Goal: Task Accomplishment & Management: Manage account settings

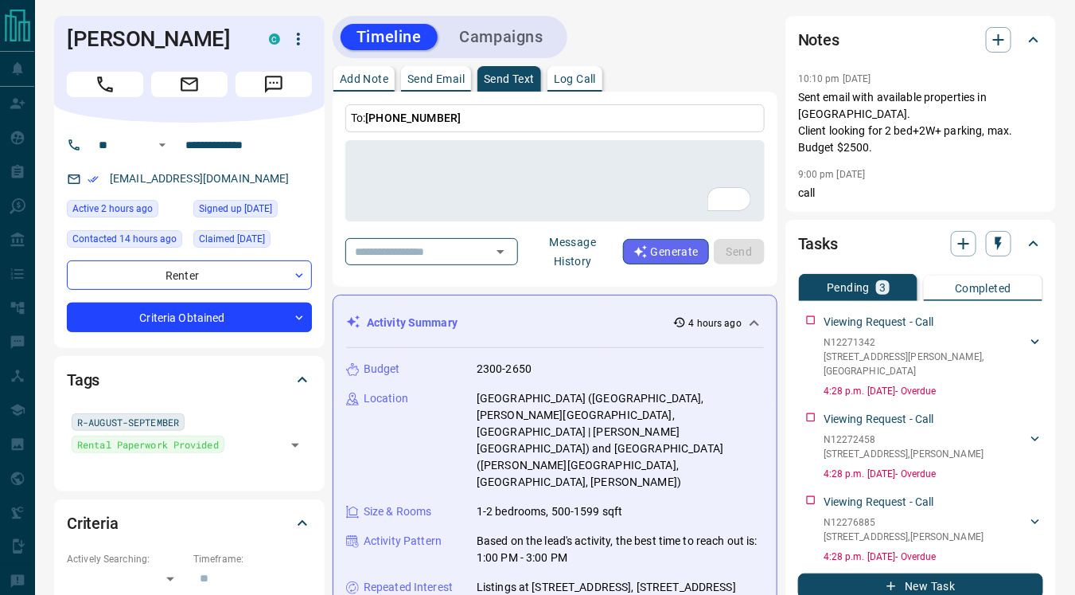
click at [567, 254] on button "Message History" at bounding box center [573, 251] width 100 height 45
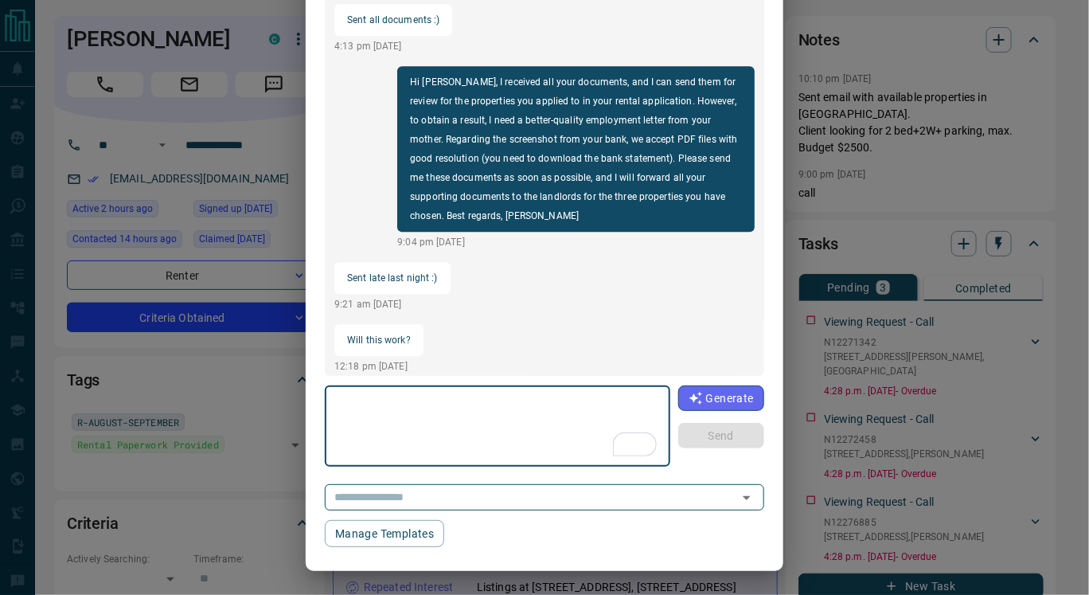
scroll to position [1459, 0]
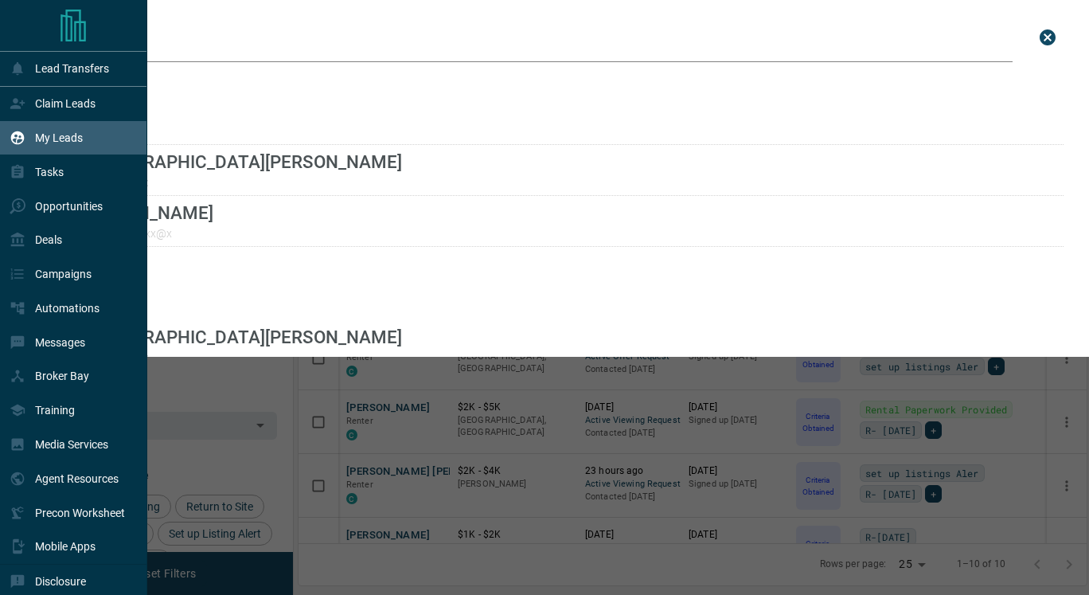
click at [37, 107] on p "Claim Leads" at bounding box center [65, 103] width 61 height 13
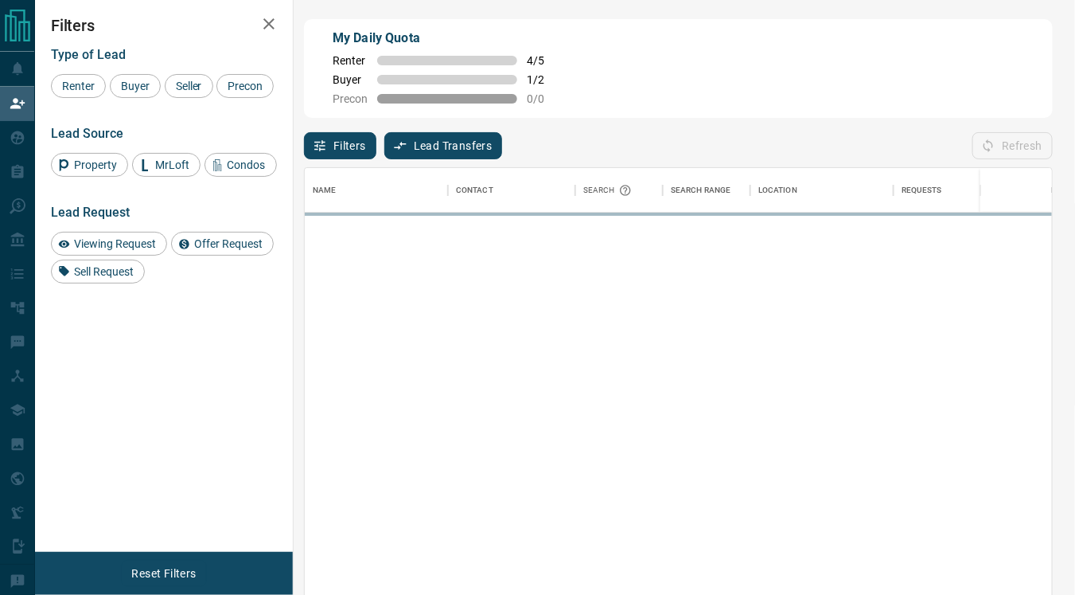
scroll to position [437, 735]
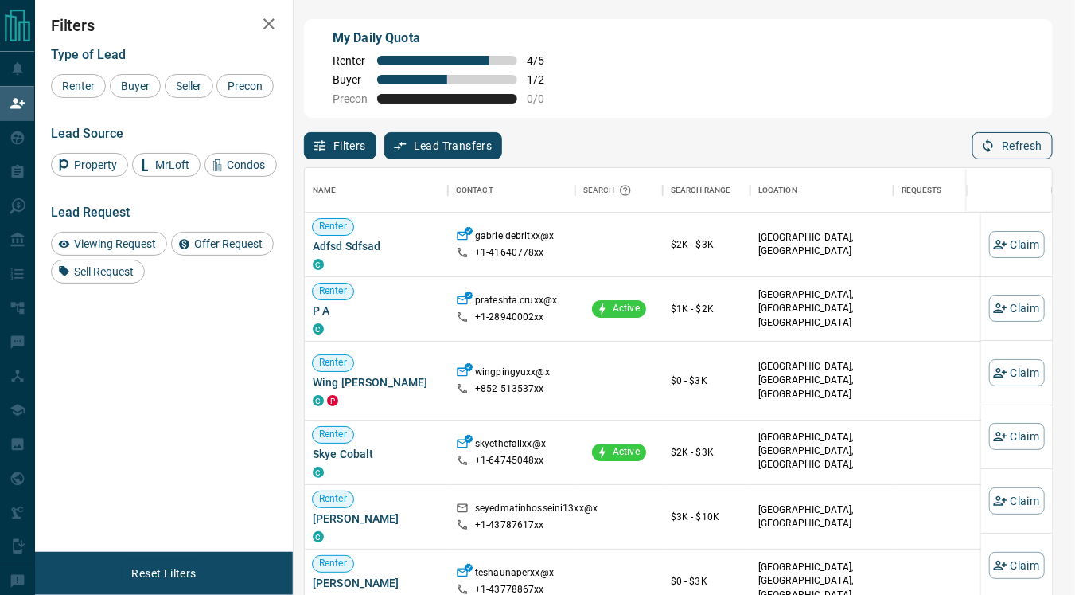
click at [1009, 145] on button "Refresh" at bounding box center [1013, 145] width 80 height 27
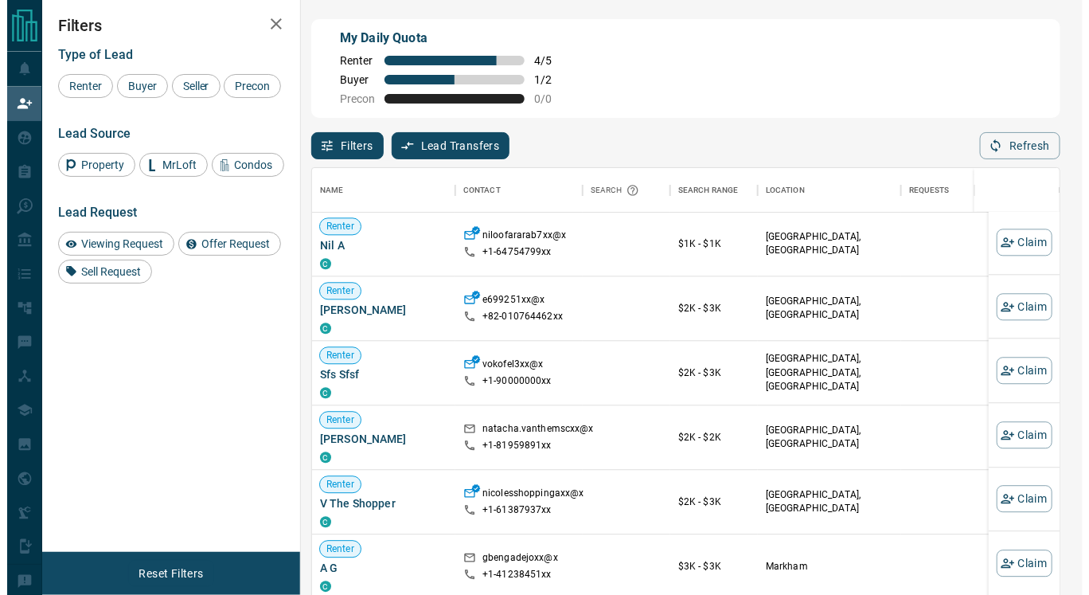
scroll to position [918, 0]
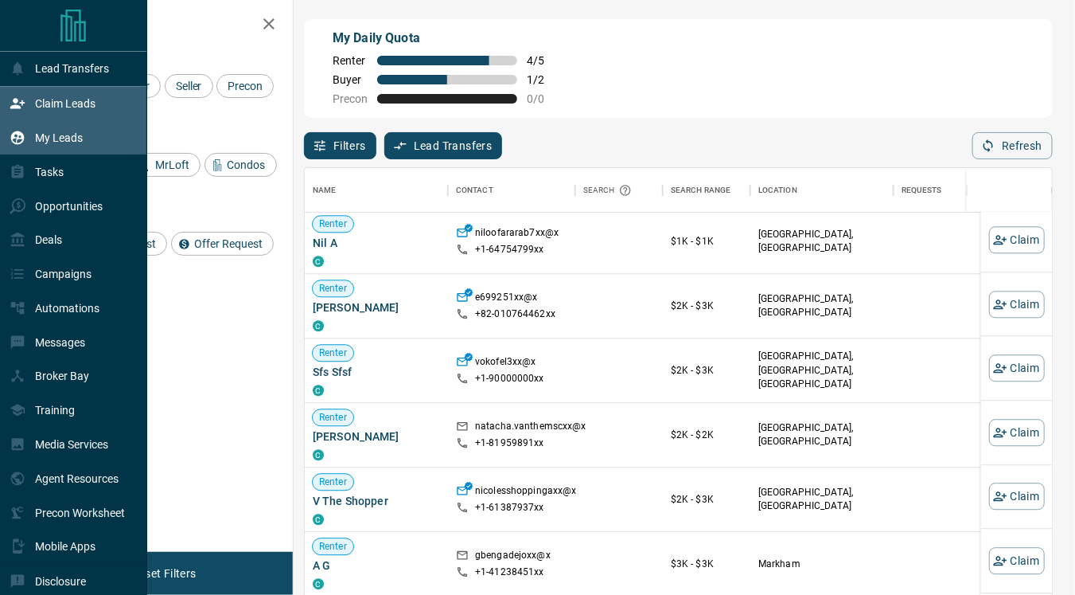
click at [61, 143] on p "My Leads" at bounding box center [59, 137] width 48 height 13
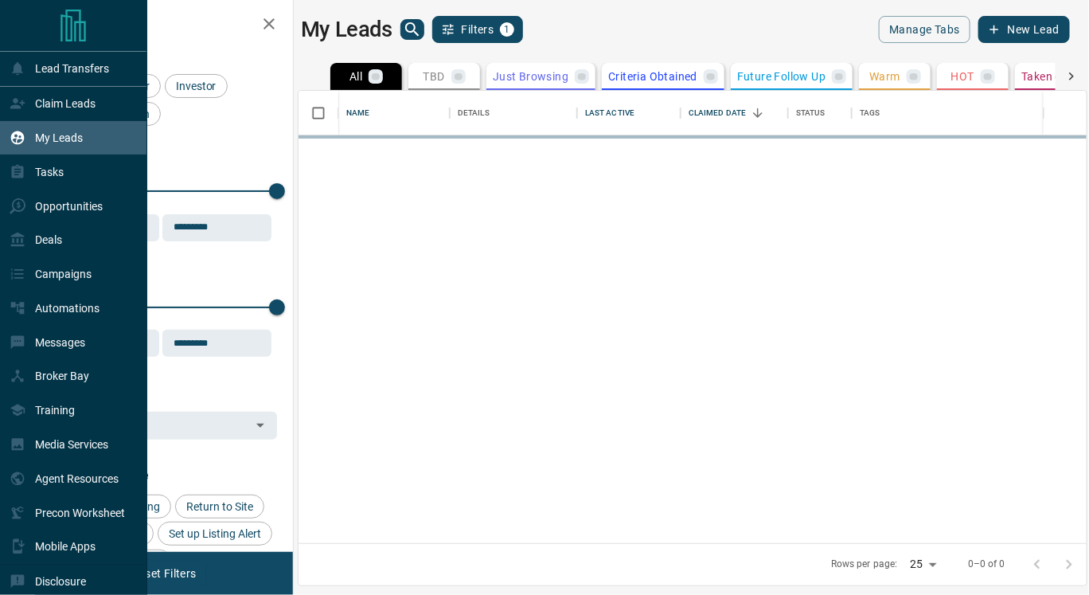
scroll to position [439, 775]
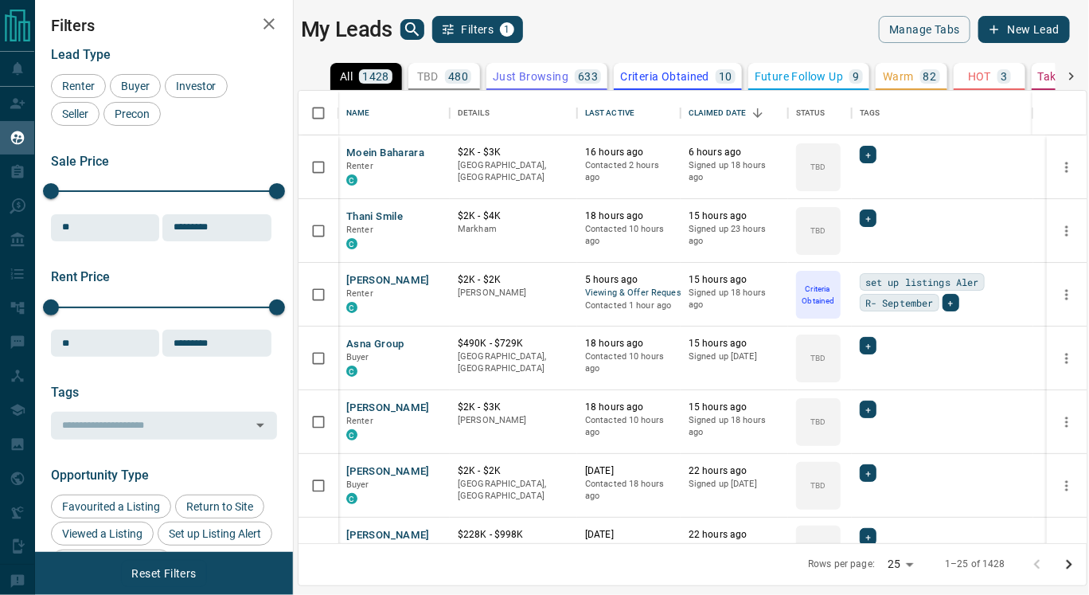
click at [629, 72] on p "Criteria Obtained" at bounding box center [664, 76] width 89 height 11
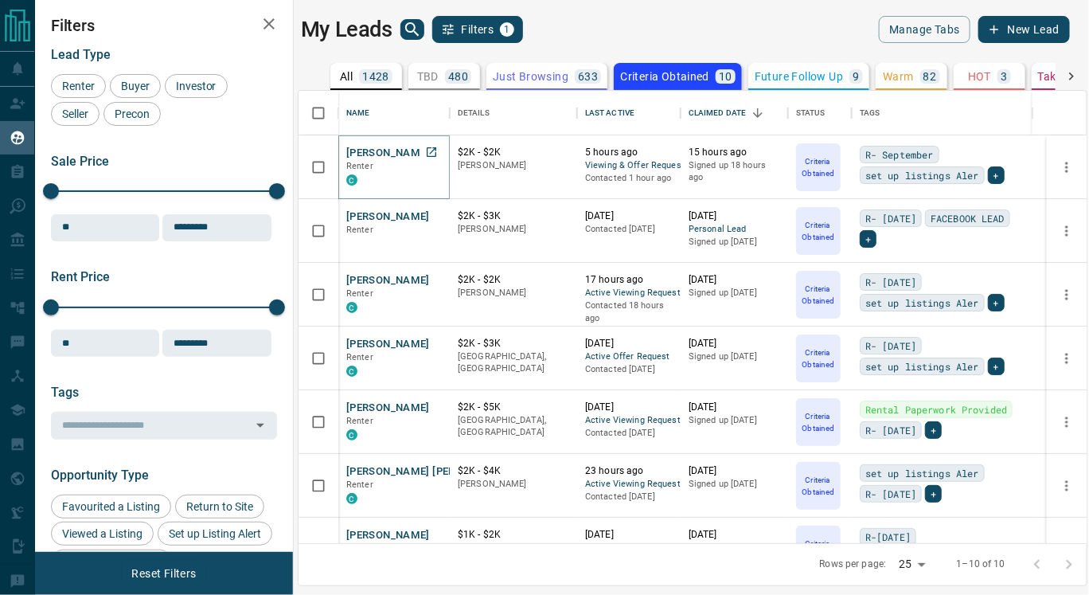
click at [376, 155] on button "[PERSON_NAME]" at bounding box center [388, 153] width 84 height 15
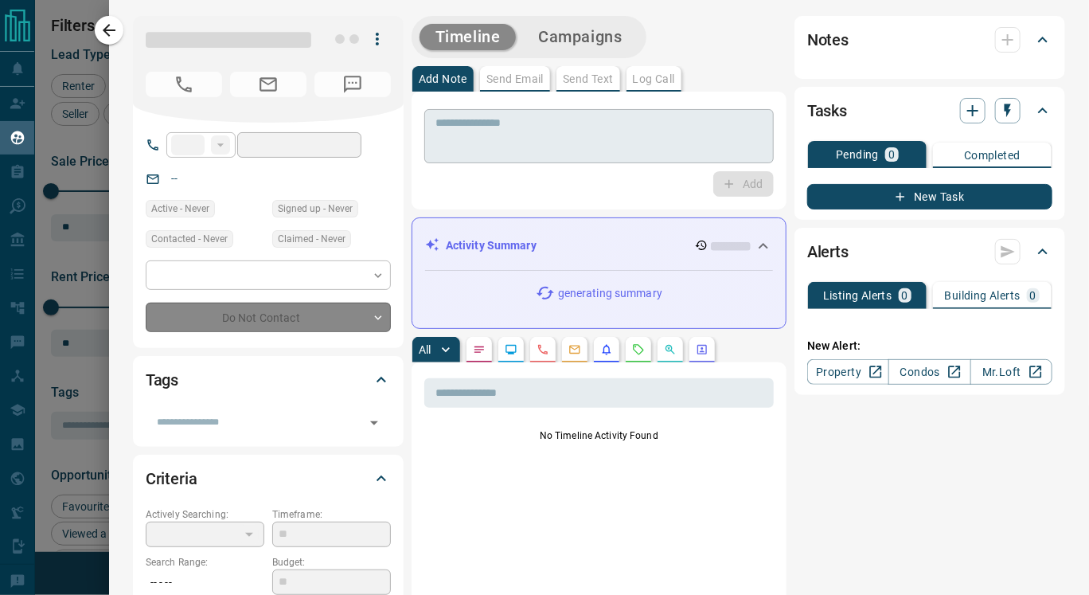
type input "**"
type input "**********"
type input "*"
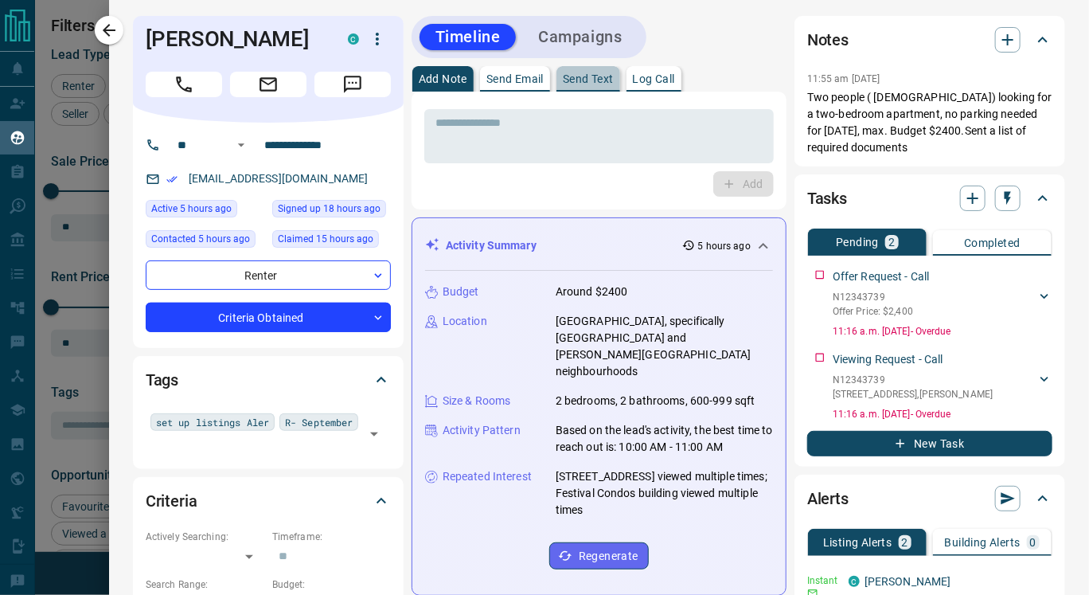
click at [584, 81] on p "Send Text" at bounding box center [588, 78] width 51 height 11
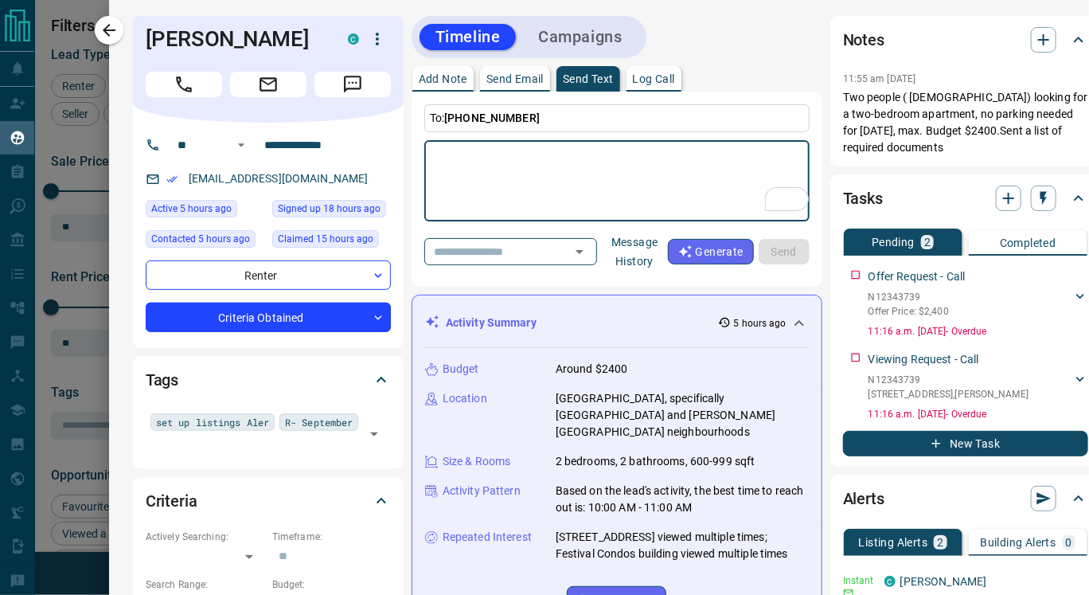
click at [647, 259] on button "Message History" at bounding box center [635, 251] width 66 height 45
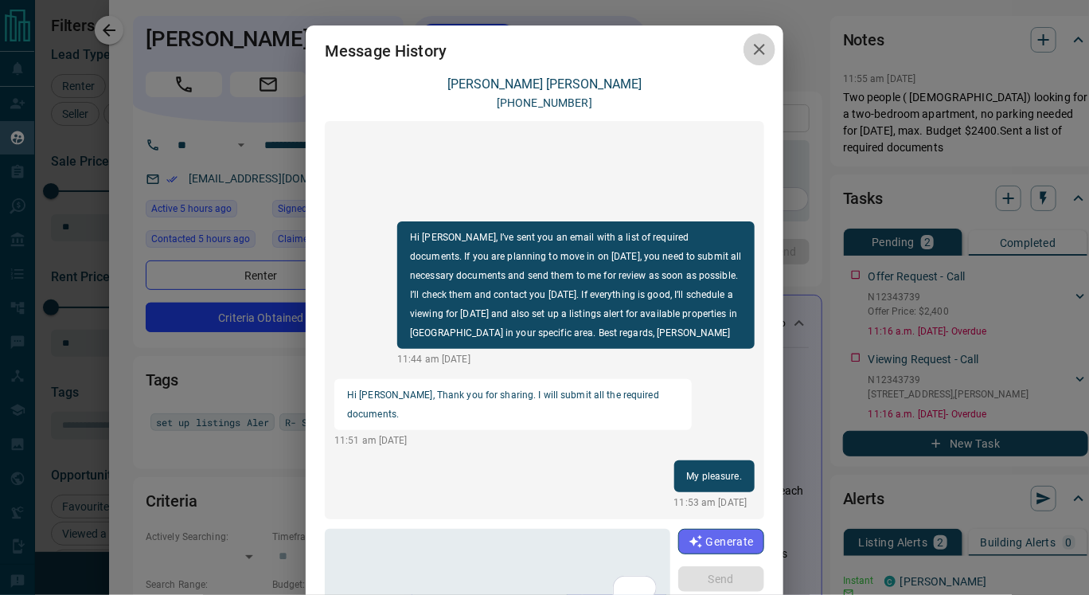
click at [751, 42] on icon "button" at bounding box center [759, 49] width 19 height 19
